Goal: Check status: Check status

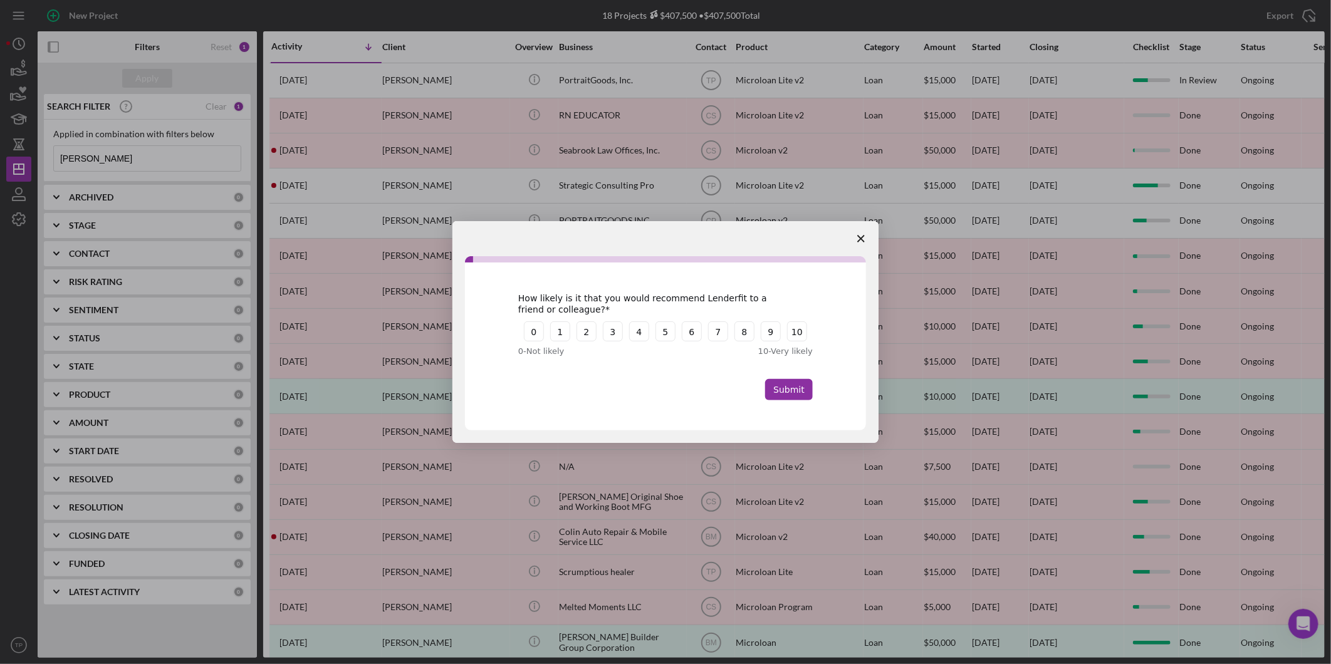
click at [860, 234] on span "Close survey" at bounding box center [860, 238] width 35 height 35
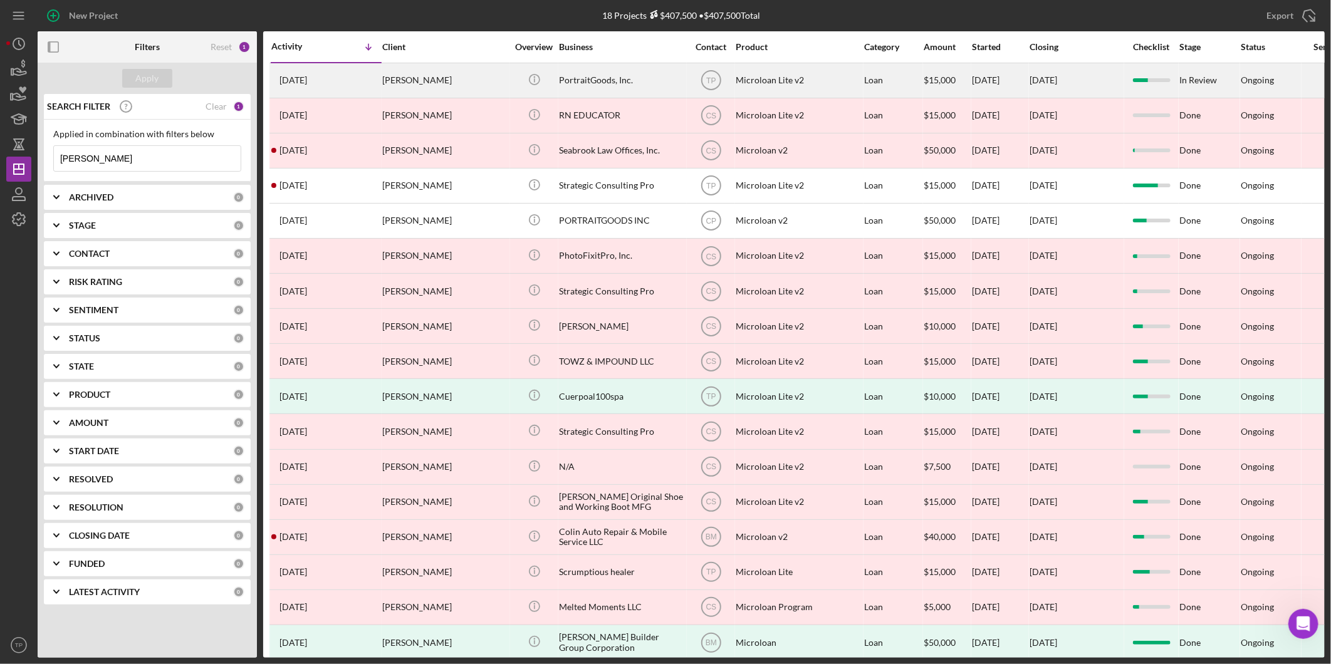
click at [598, 83] on div "PortraitGoods, Inc." at bounding box center [621, 80] width 125 height 33
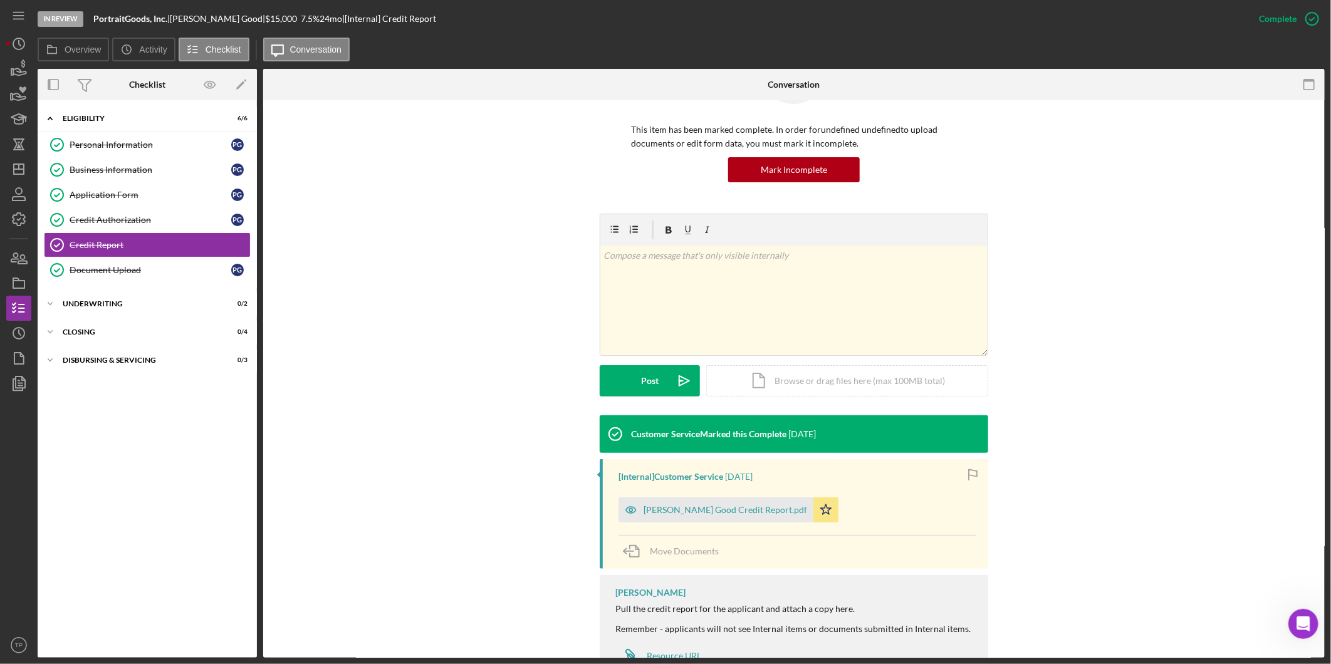
scroll to position [127, 0]
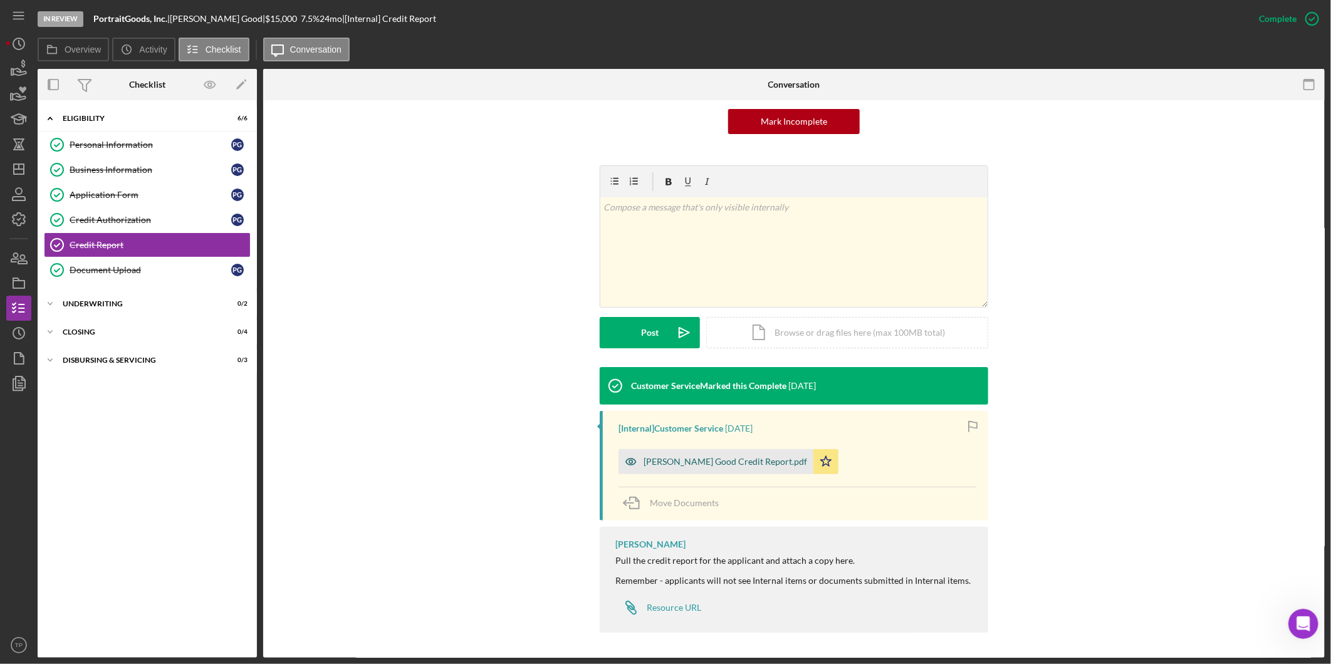
click at [711, 458] on div "[PERSON_NAME] Good Credit Report.pdf" at bounding box center [725, 462] width 164 height 10
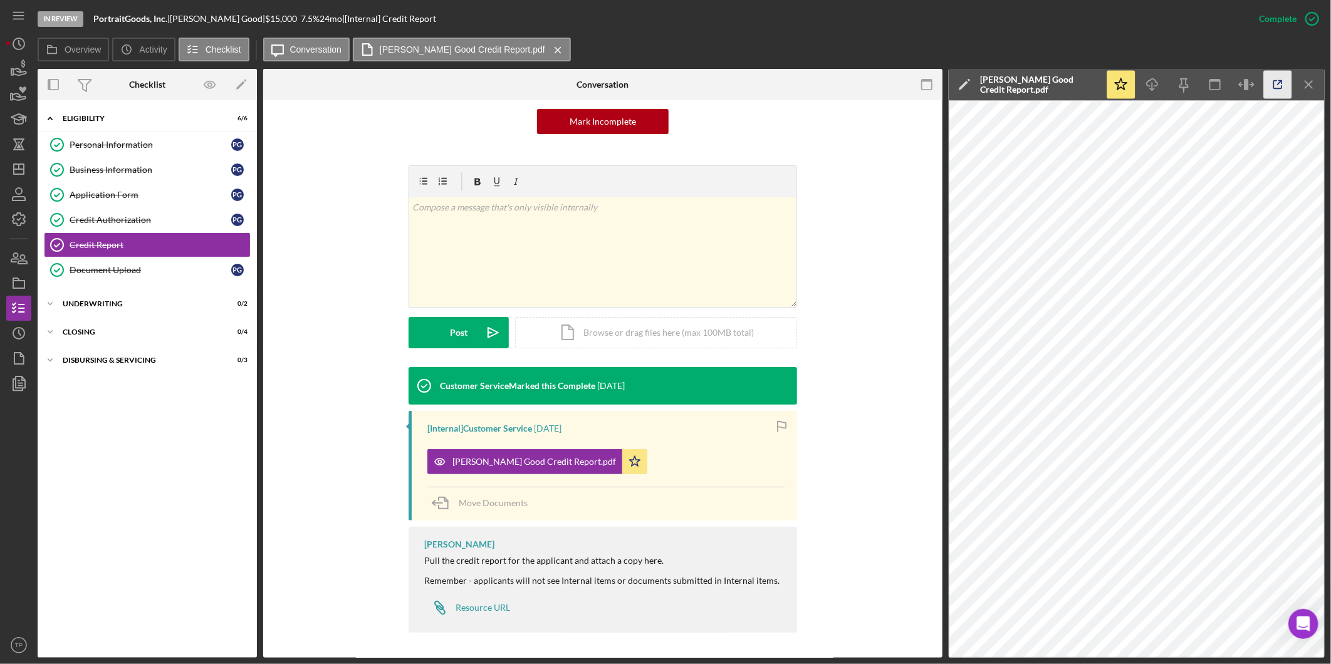
click at [1276, 79] on icon "button" at bounding box center [1278, 85] width 28 height 28
click at [123, 184] on link "Application Form Application Form P G" at bounding box center [147, 194] width 207 height 25
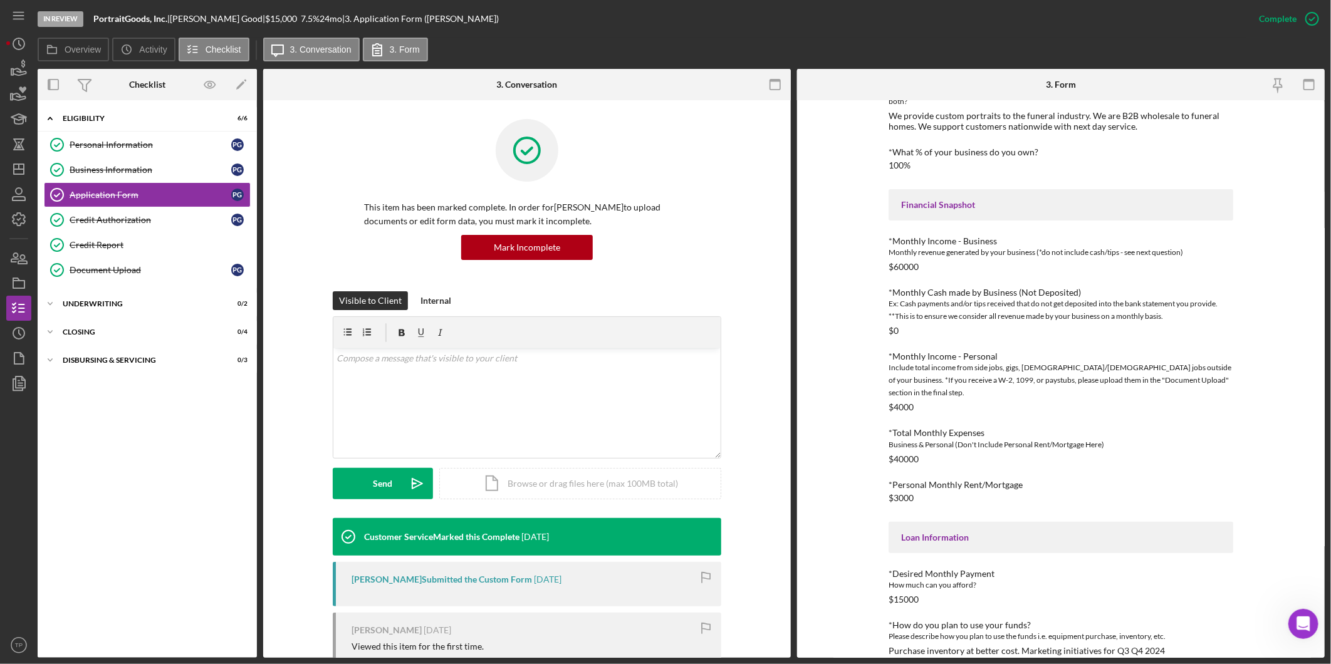
scroll to position [232, 0]
